Goal: Navigation & Orientation: Find specific page/section

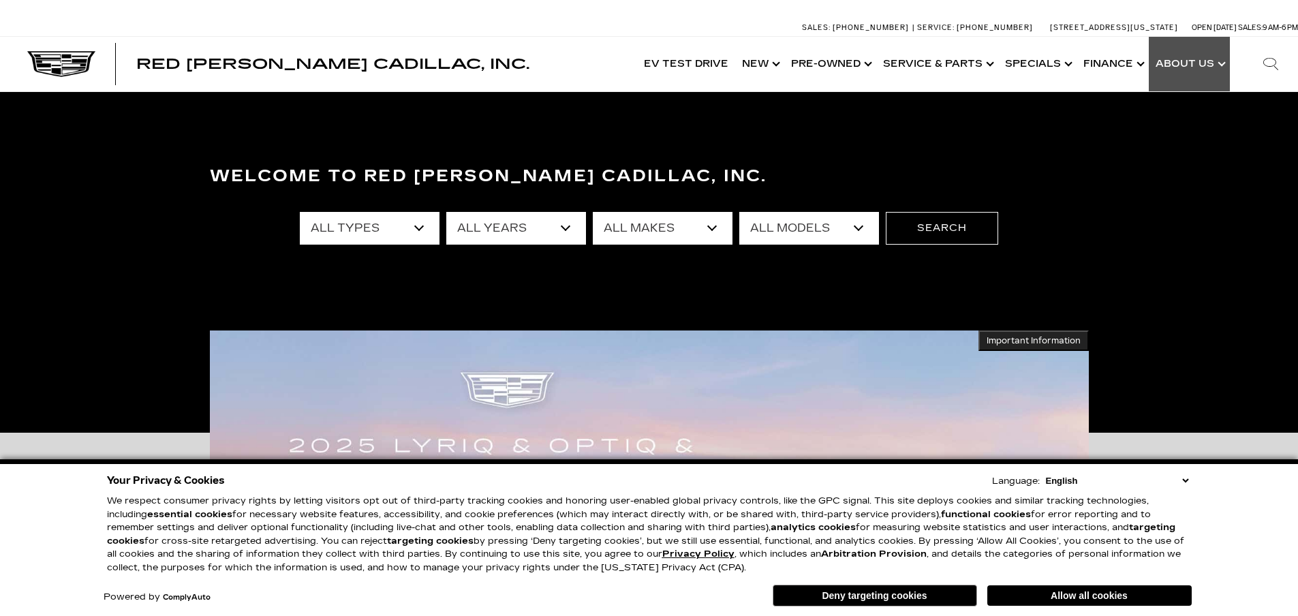
click at [1207, 61] on link "Show About Us" at bounding box center [1189, 64] width 81 height 55
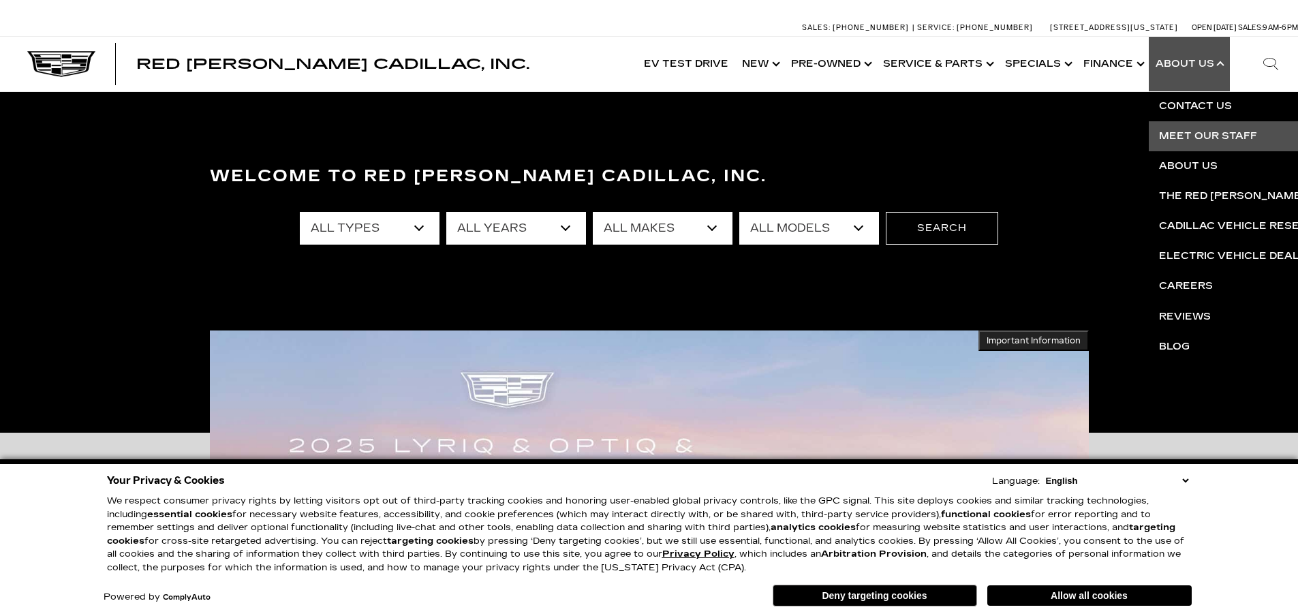
click at [1200, 131] on link "Meet Our Staff" at bounding box center [1314, 136] width 330 height 30
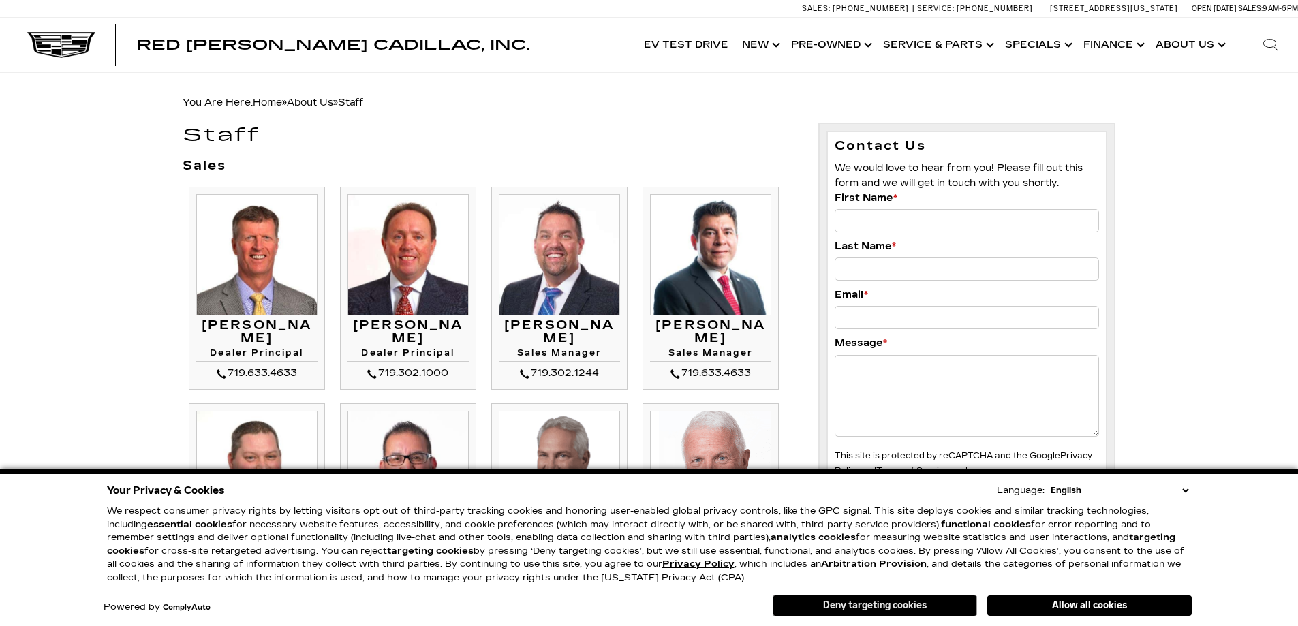
click at [894, 604] on button "Deny targeting cookies" at bounding box center [875, 606] width 204 height 22
